Goal: Task Accomplishment & Management: Manage account settings

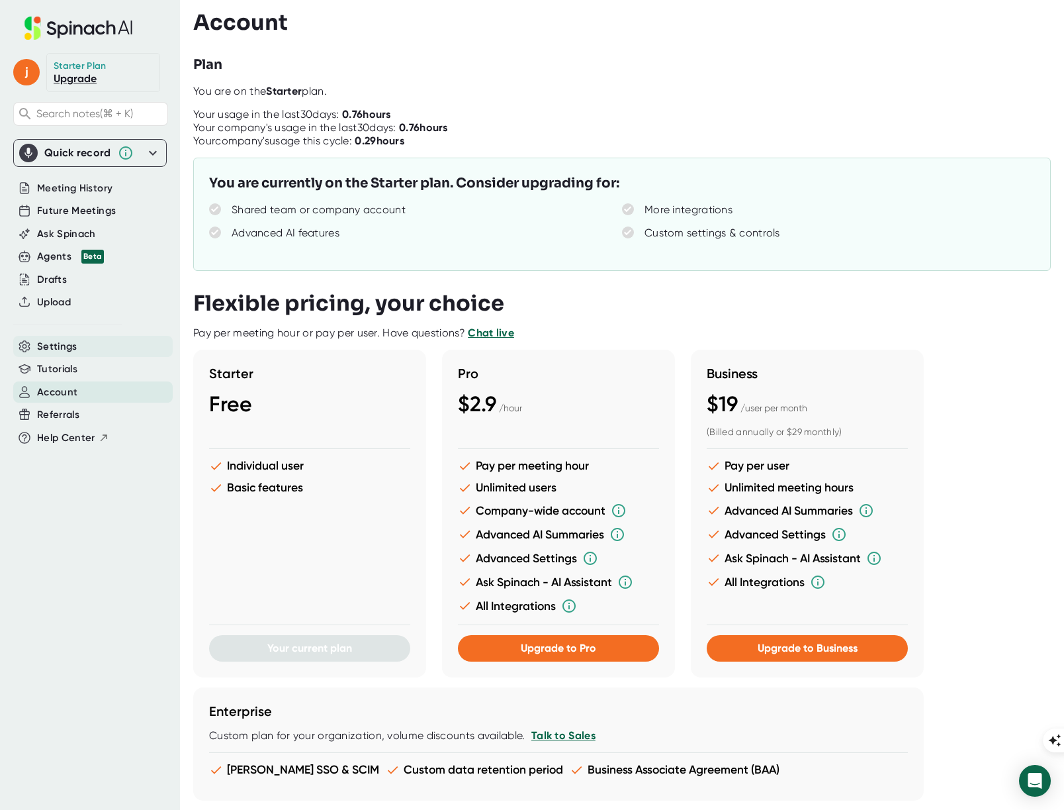
click at [72, 351] on span "Settings" at bounding box center [57, 346] width 40 height 15
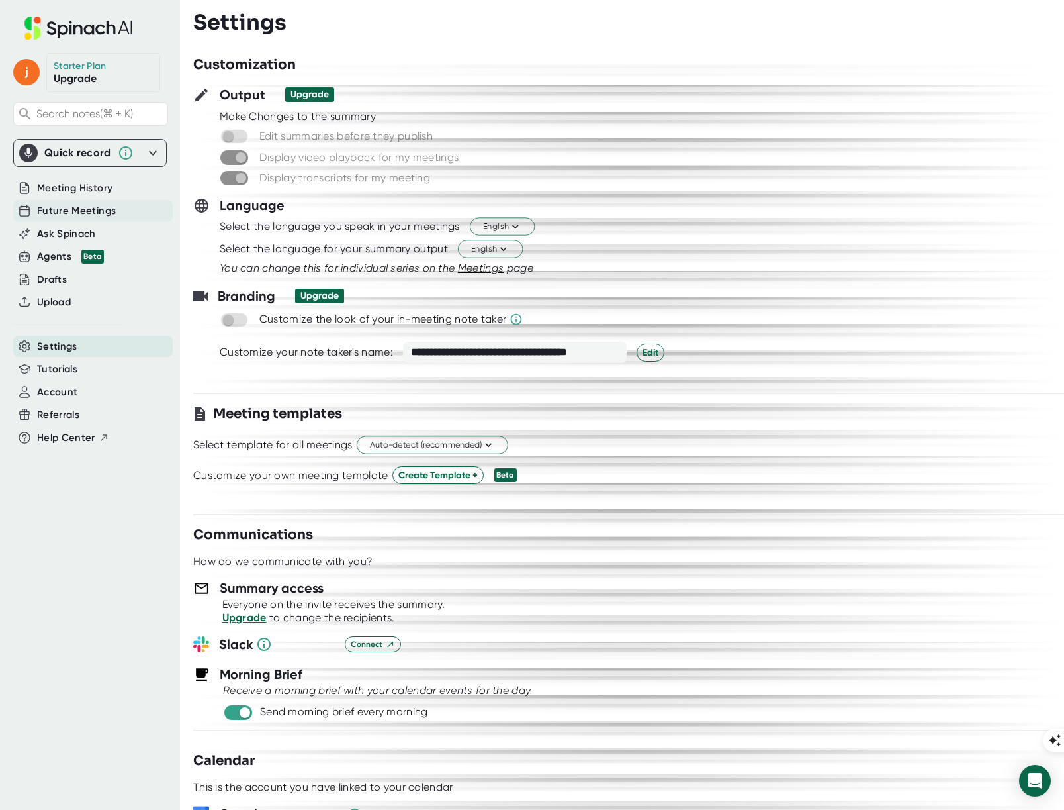
click at [105, 212] on span "Future Meetings" at bounding box center [76, 210] width 79 height 15
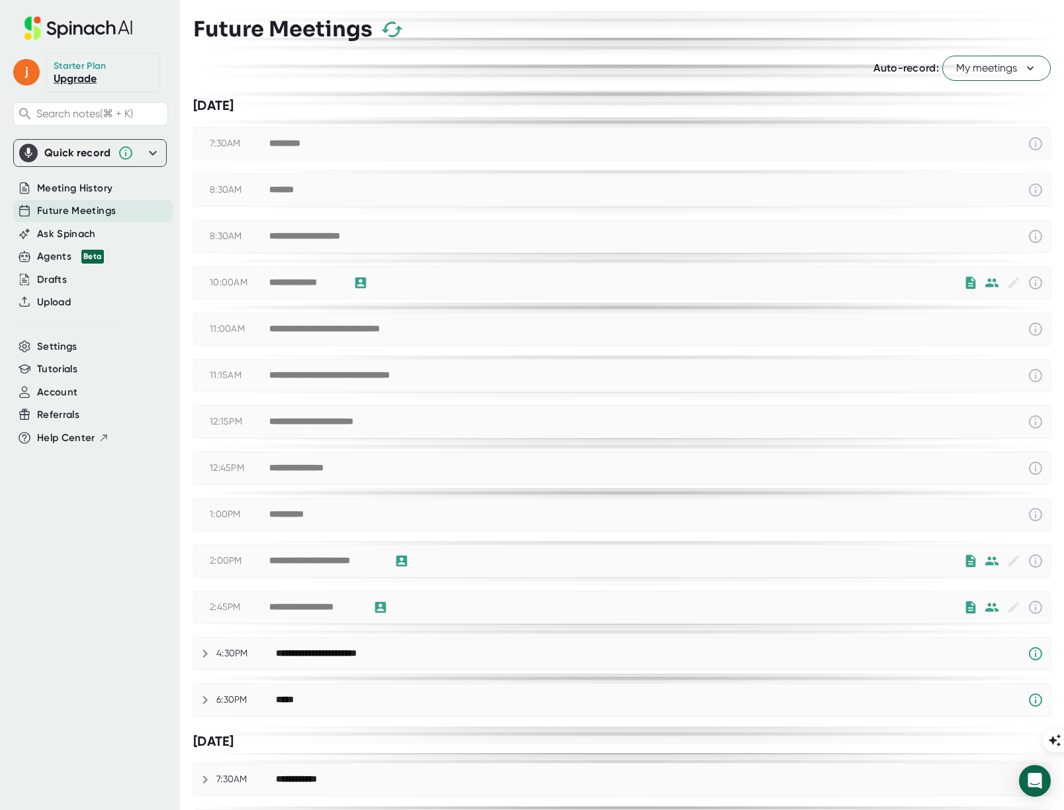
click at [1005, 62] on span "My meetings" at bounding box center [996, 68] width 81 height 16
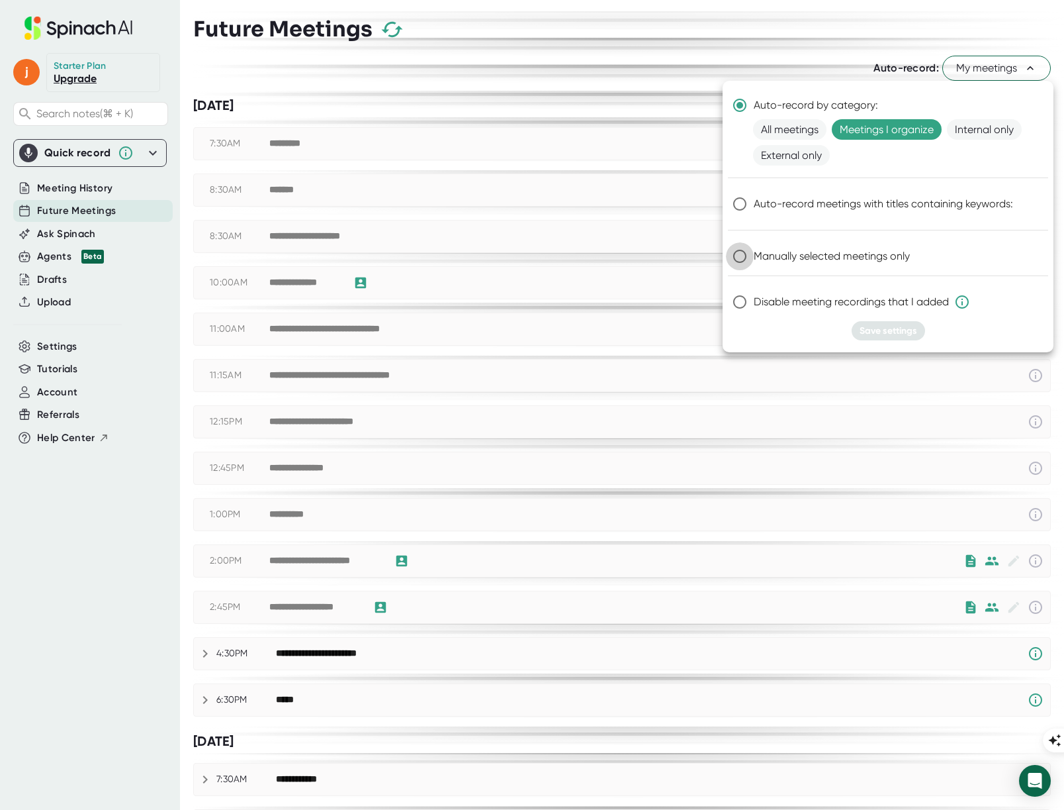
click at [739, 257] on input "Manually selected meetings only" at bounding box center [740, 256] width 28 height 28
radio input "true"
click at [886, 335] on span "Save settings" at bounding box center [889, 330] width 58 height 11
